Goal: Task Accomplishment & Management: Use online tool/utility

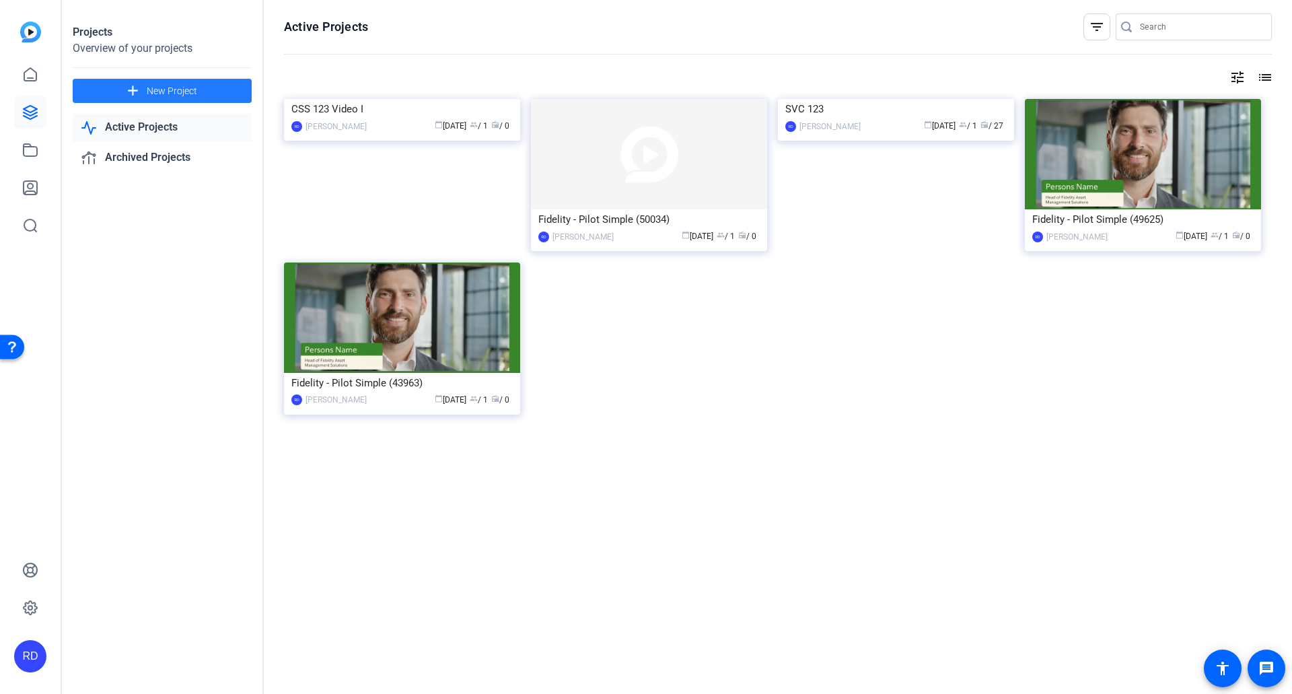
click at [209, 85] on span at bounding box center [162, 91] width 179 height 32
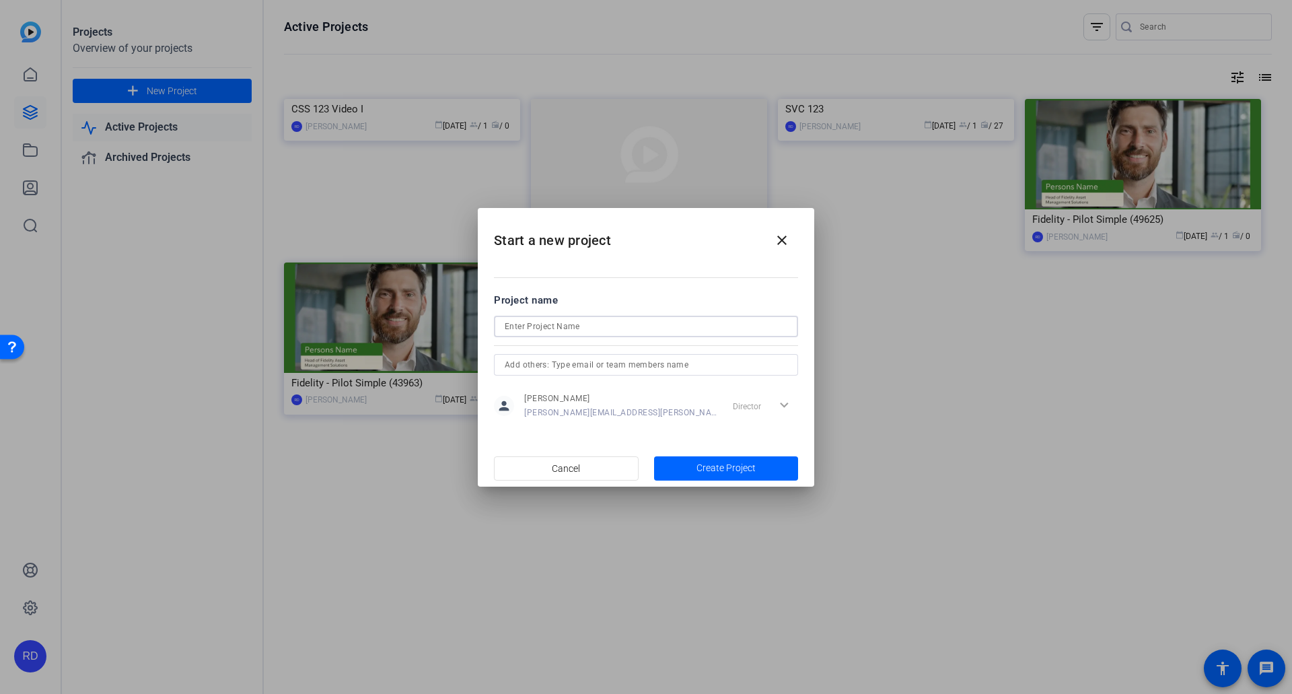
click at [665, 322] on input at bounding box center [646, 326] width 283 height 16
type input "CSS 123 [PERSON_NAME]"
click at [683, 468] on span "button" at bounding box center [726, 468] width 145 height 32
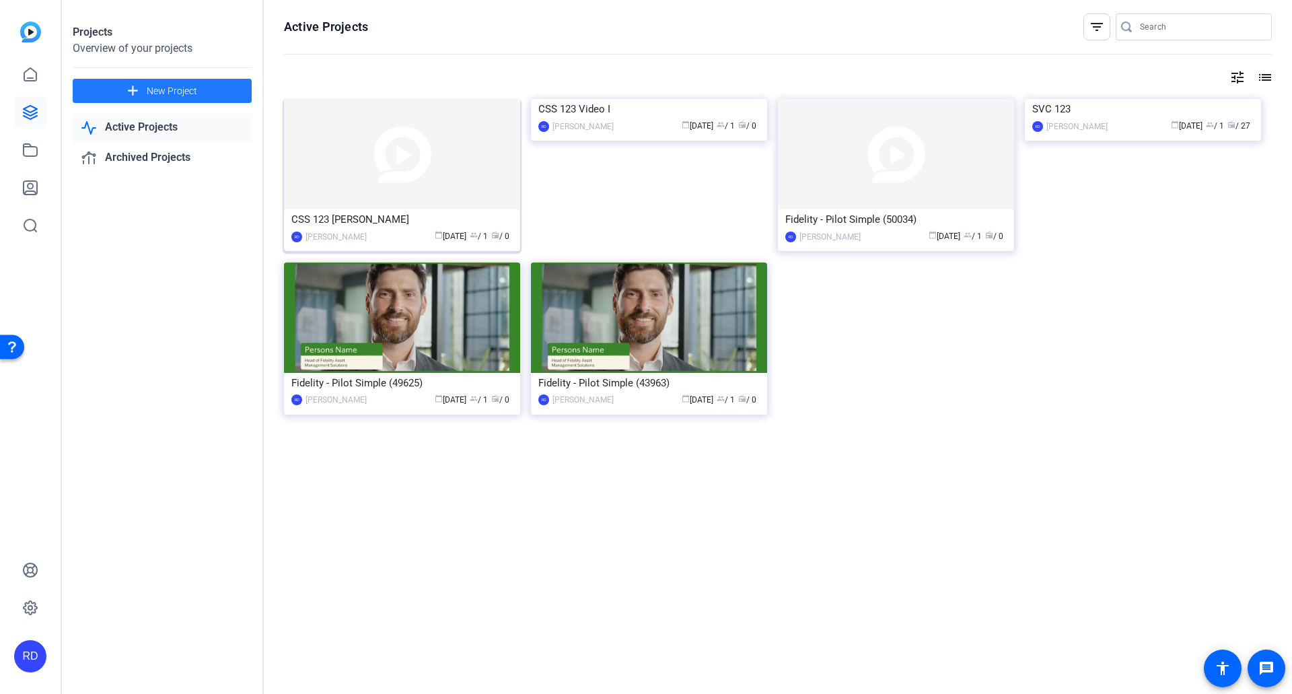
click at [466, 213] on div "CSS 123 [PERSON_NAME]" at bounding box center [401, 219] width 221 height 20
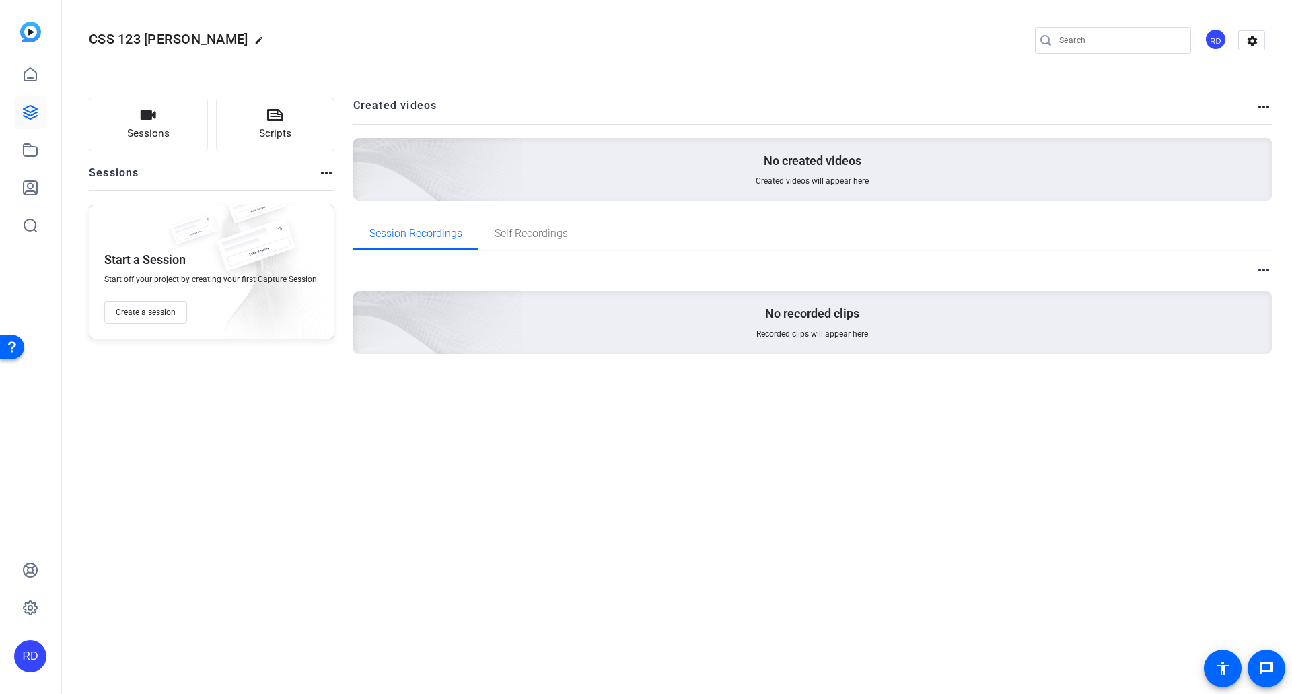
click at [322, 173] on mat-icon "more_horiz" at bounding box center [326, 173] width 16 height 16
click at [229, 169] on div at bounding box center [646, 347] width 1292 height 694
click at [169, 315] on span "Create a session" at bounding box center [146, 312] width 60 height 11
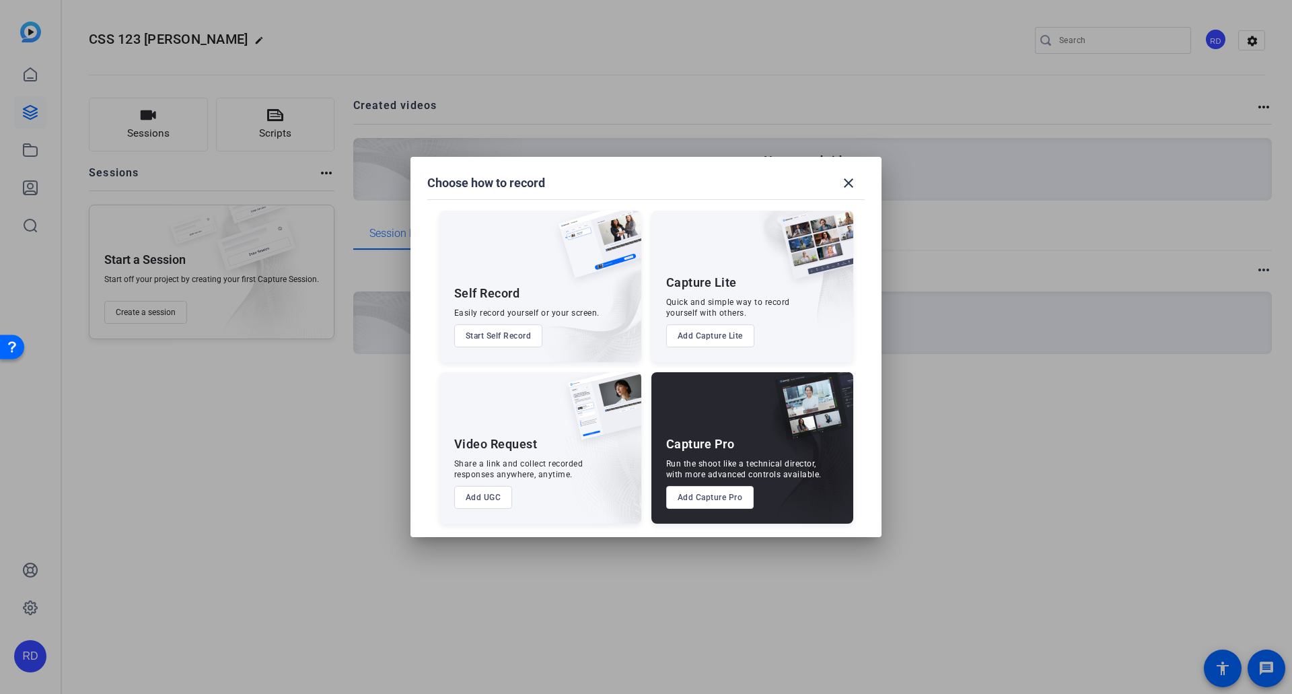
click at [714, 497] on button "Add Capture Pro" at bounding box center [710, 497] width 88 height 23
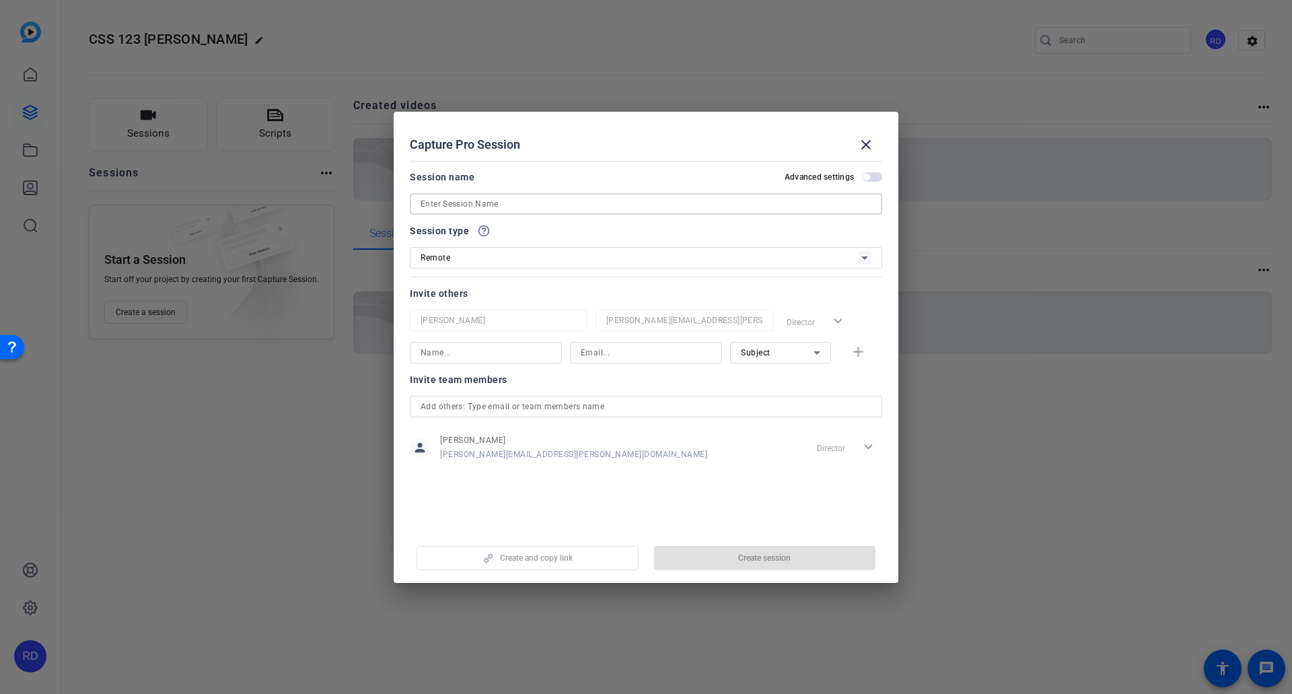
click at [426, 205] on input at bounding box center [645, 204] width 451 height 16
type input "[PERSON_NAME] CSS 123"
click at [439, 353] on input at bounding box center [485, 352] width 131 height 16
type input "[PERSON_NAME]"
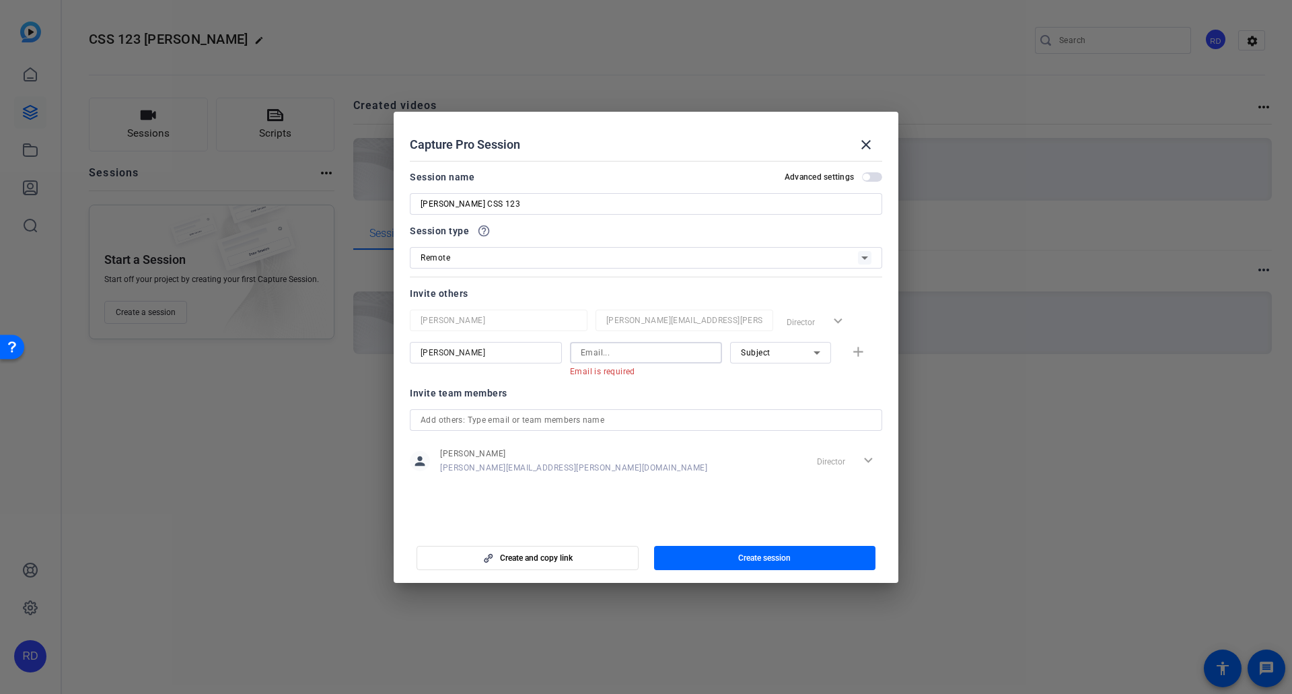
paste input "[PERSON_NAME][EMAIL_ADDRESS][PERSON_NAME][DOMAIN_NAME]"
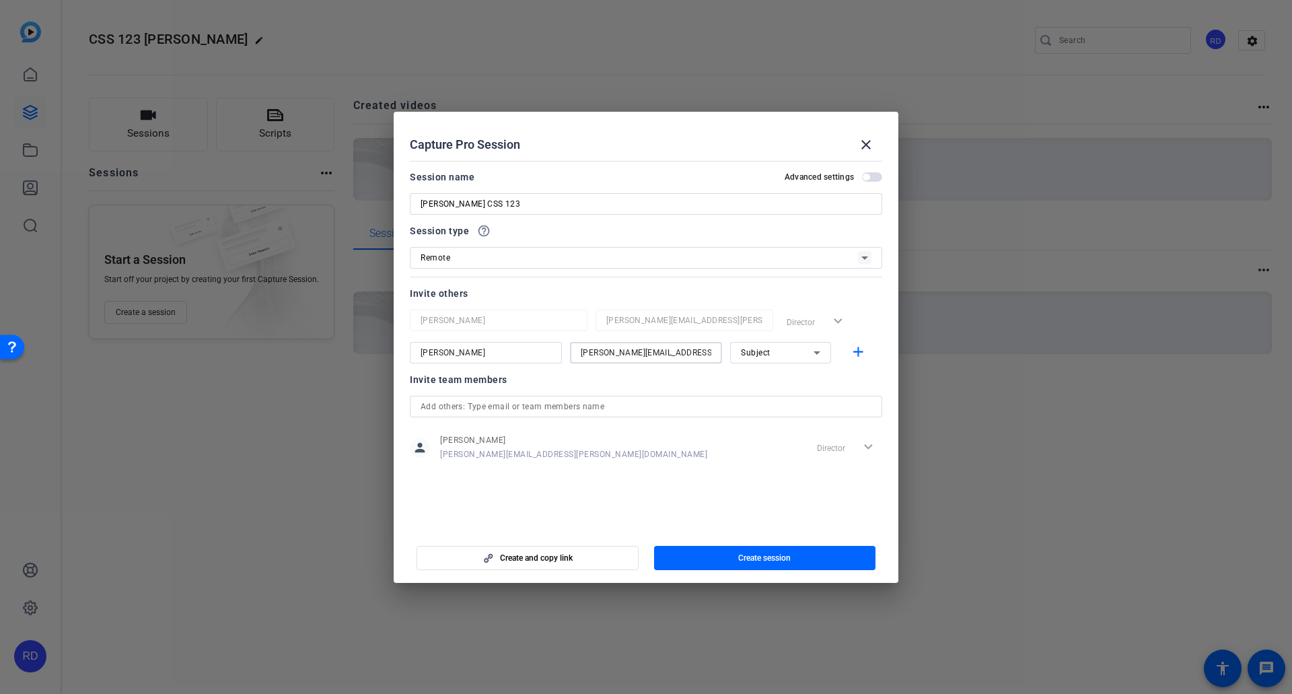
type input "[PERSON_NAME][EMAIL_ADDRESS][PERSON_NAME][DOMAIN_NAME]"
click at [807, 352] on div "Subject" at bounding box center [777, 352] width 73 height 17
click at [762, 420] on span "Subject" at bounding box center [755, 422] width 29 height 16
click at [491, 556] on icon "button" at bounding box center [488, 557] width 9 height 9
